Goal: Information Seeking & Learning: Learn about a topic

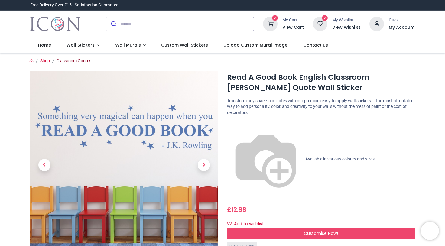
click at [74, 60] on link "Classroom Quotes" at bounding box center [74, 60] width 35 height 5
click at [94, 44] on link "Wall Stickers" at bounding box center [83, 45] width 49 height 16
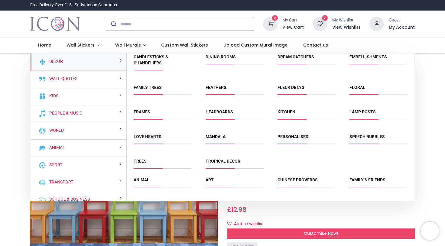
scroll to position [36, 0]
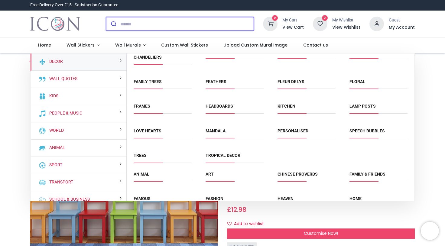
click at [143, 27] on input "search" at bounding box center [186, 23] width 133 height 13
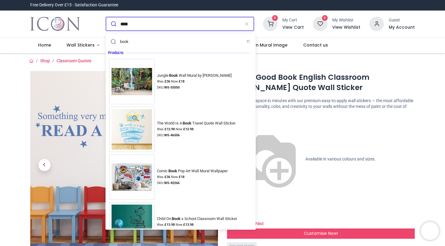
type input "****"
click at [113, 24] on button "submit" at bounding box center [113, 23] width 14 height 13
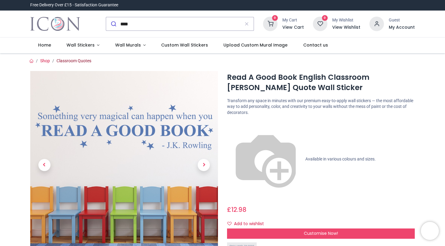
click at [79, 63] on link "Classroom Quotes" at bounding box center [74, 60] width 35 height 5
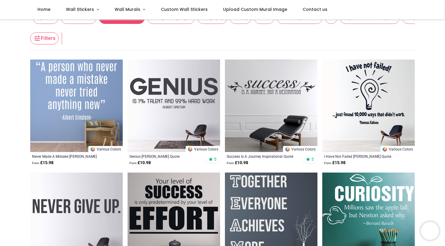
scroll to position [99, 0]
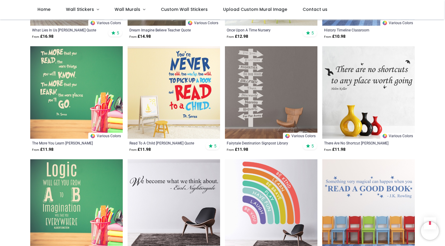
scroll to position [676, 0]
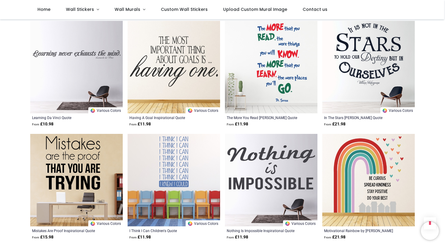
scroll to position [353, 0]
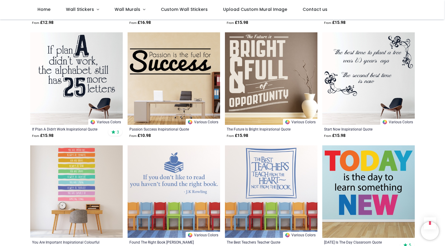
scroll to position [1483, 0]
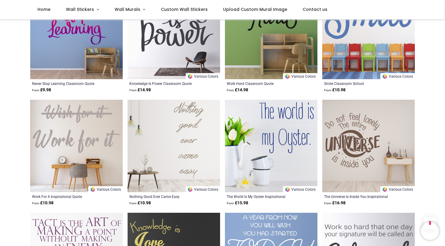
scroll to position [2431, 0]
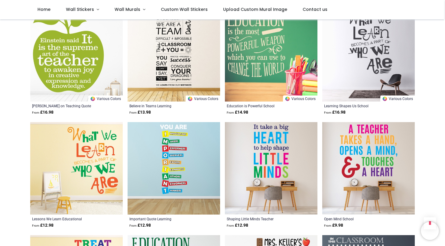
scroll to position [3197, 0]
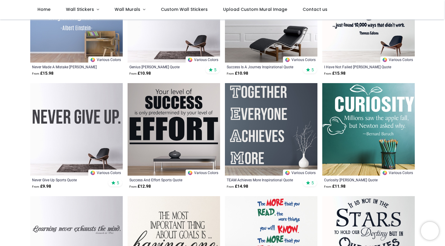
scroll to position [213, 0]
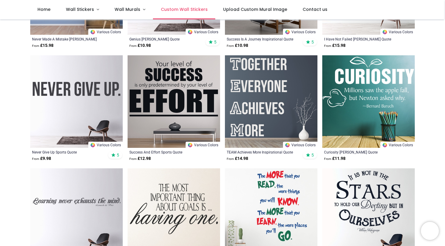
click at [193, 10] on span "Custom Wall Stickers" at bounding box center [184, 9] width 47 height 6
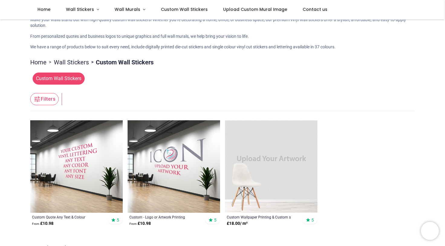
scroll to position [16, 0]
